Goal: Navigation & Orientation: Understand site structure

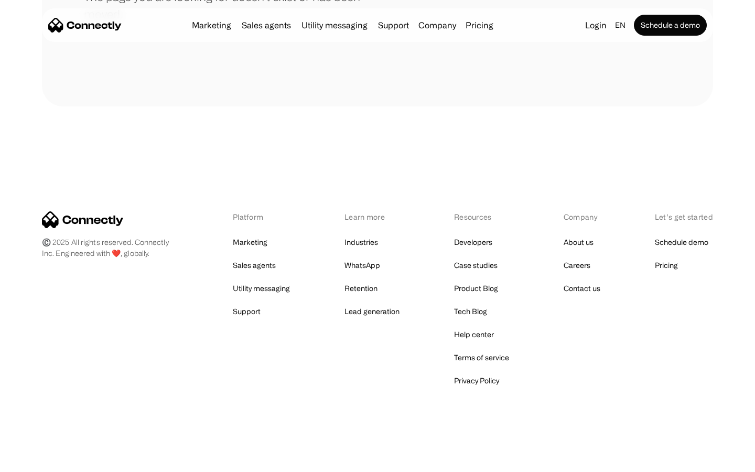
scroll to position [191, 0]
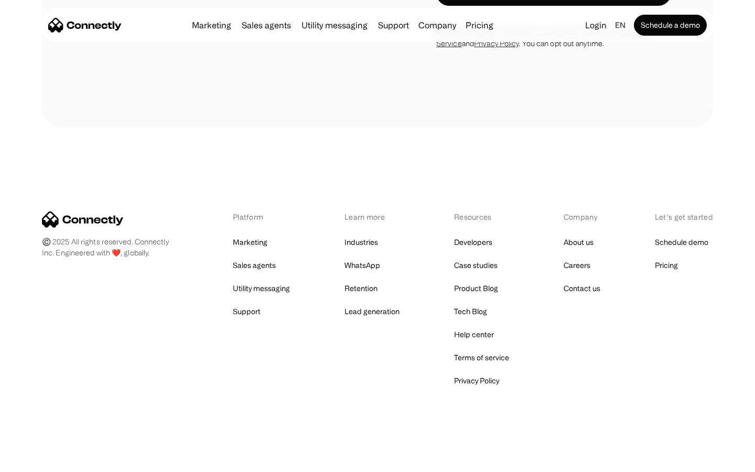
scroll to position [885, 0]
